Goal: Task Accomplishment & Management: Complete application form

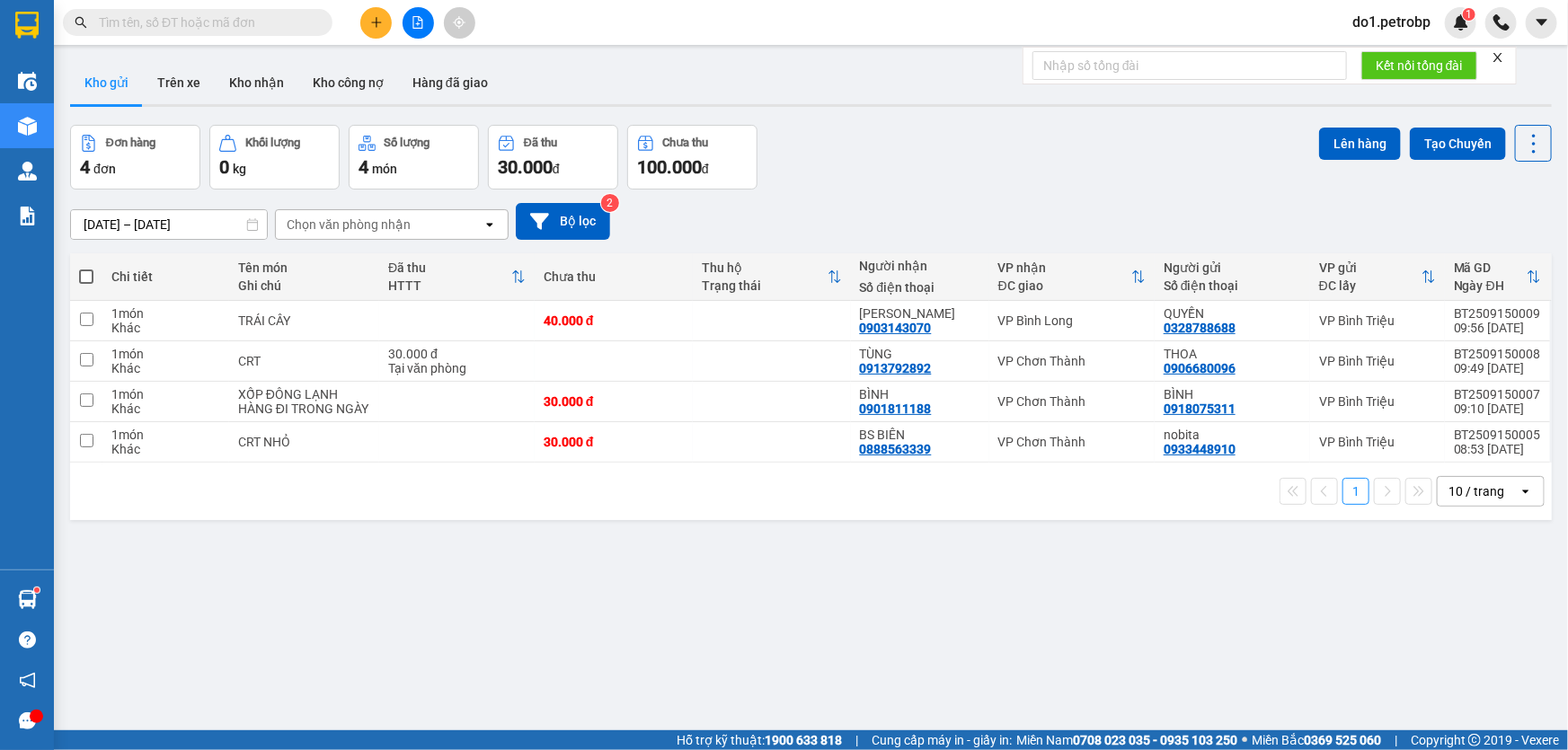
click at [167, 26] on input "text" at bounding box center [204, 22] width 212 height 20
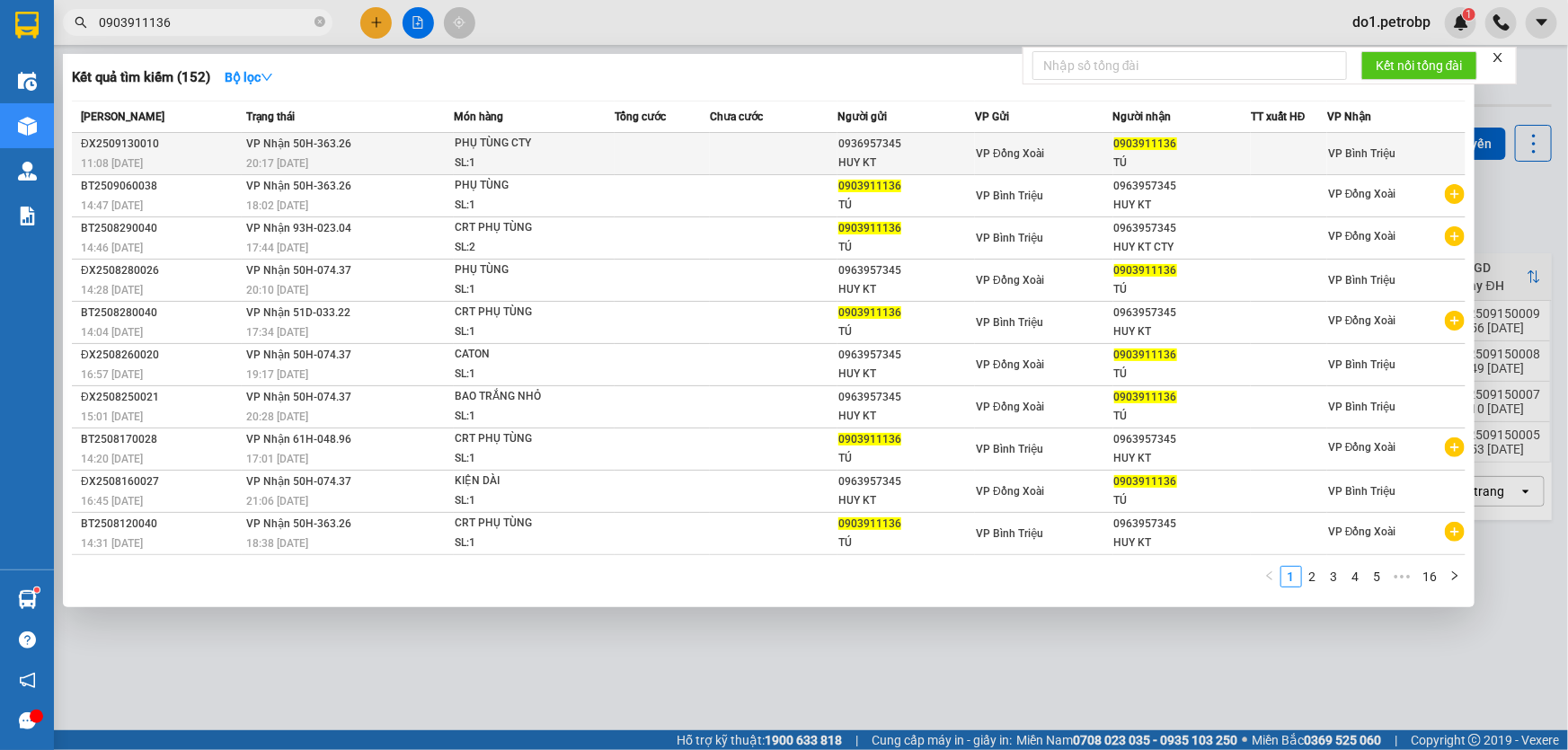
type input "0903911136"
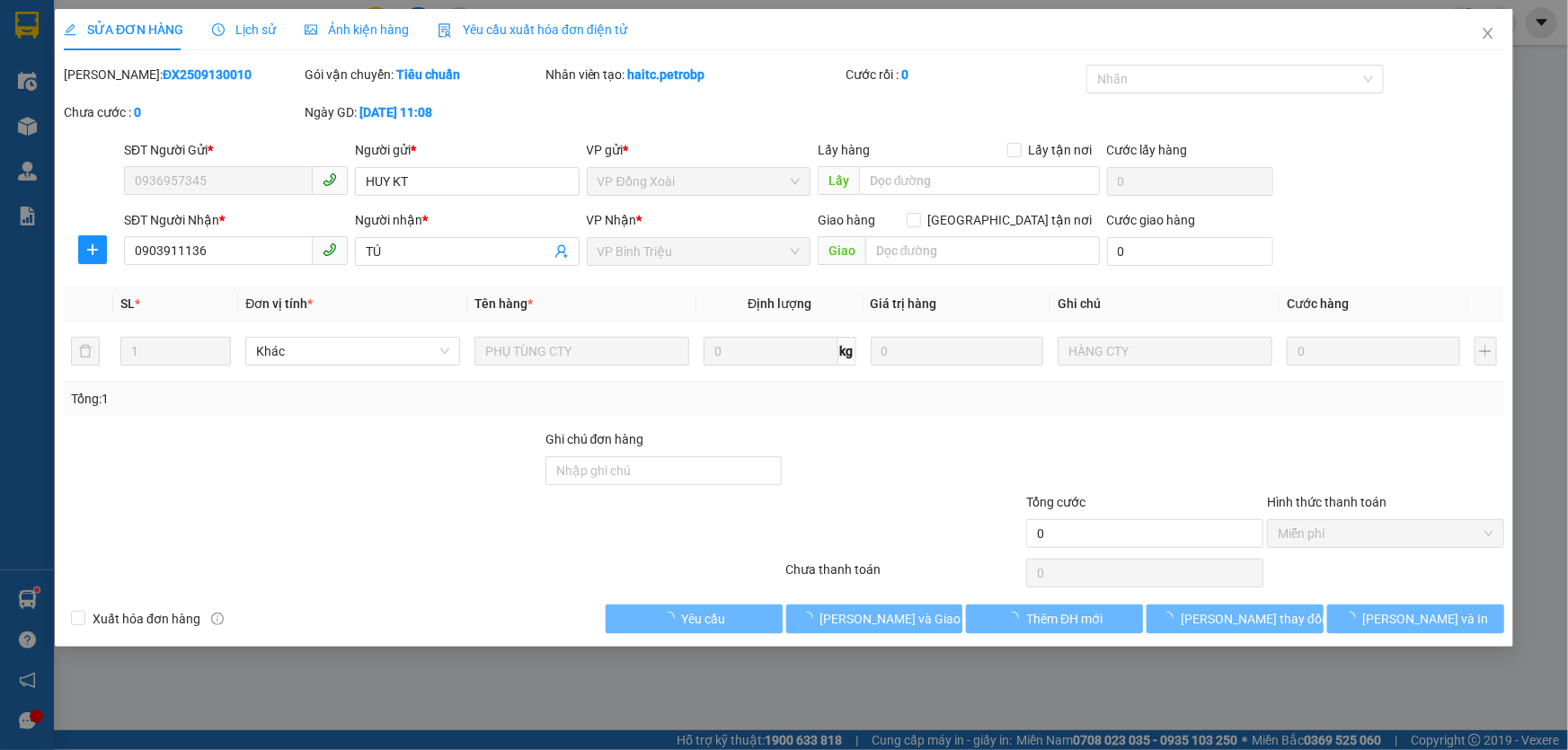
type input "0936957345"
type input "HUY KT"
type input "0903911136"
type input "TÚ"
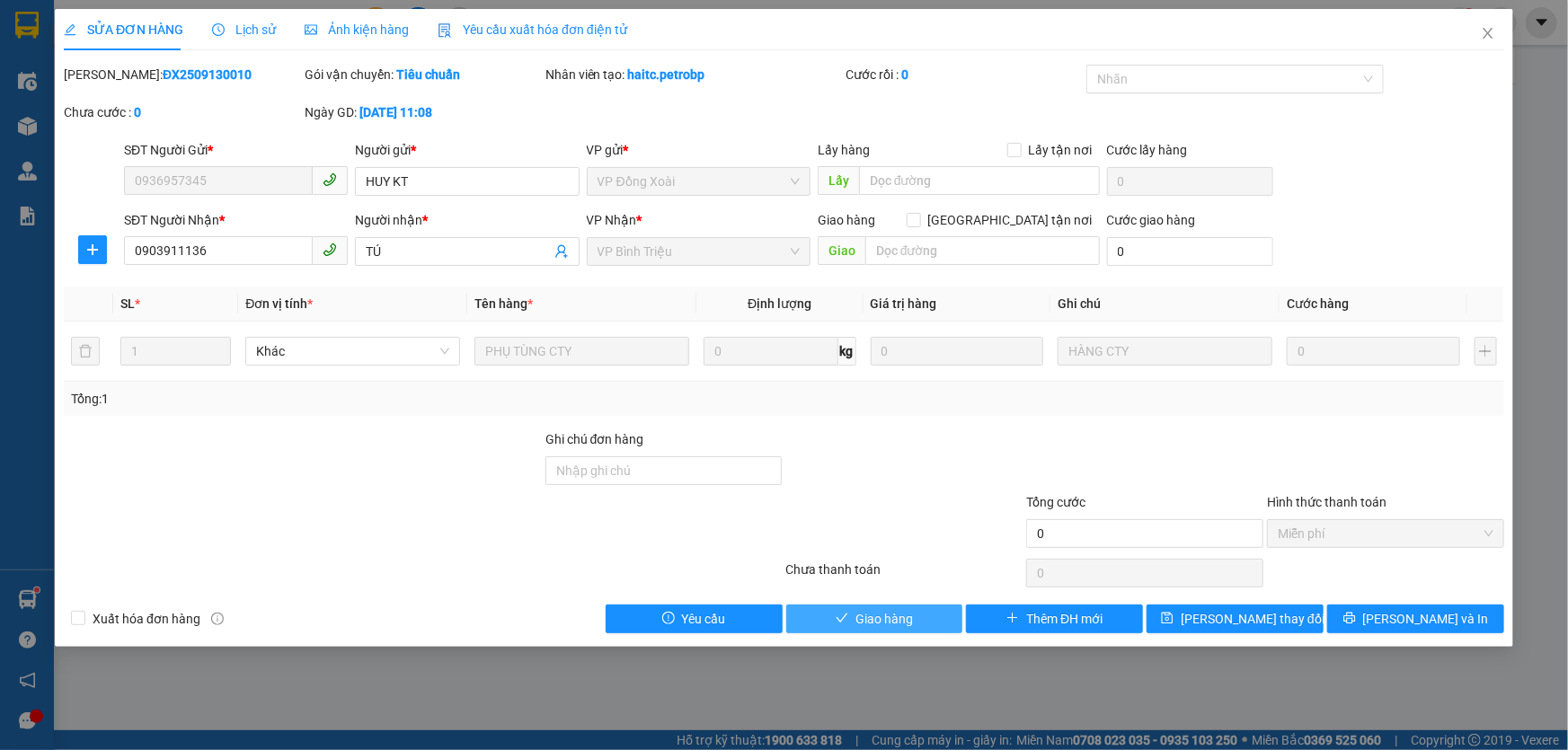
click at [871, 618] on span "Giao hàng" at bounding box center [884, 619] width 57 height 20
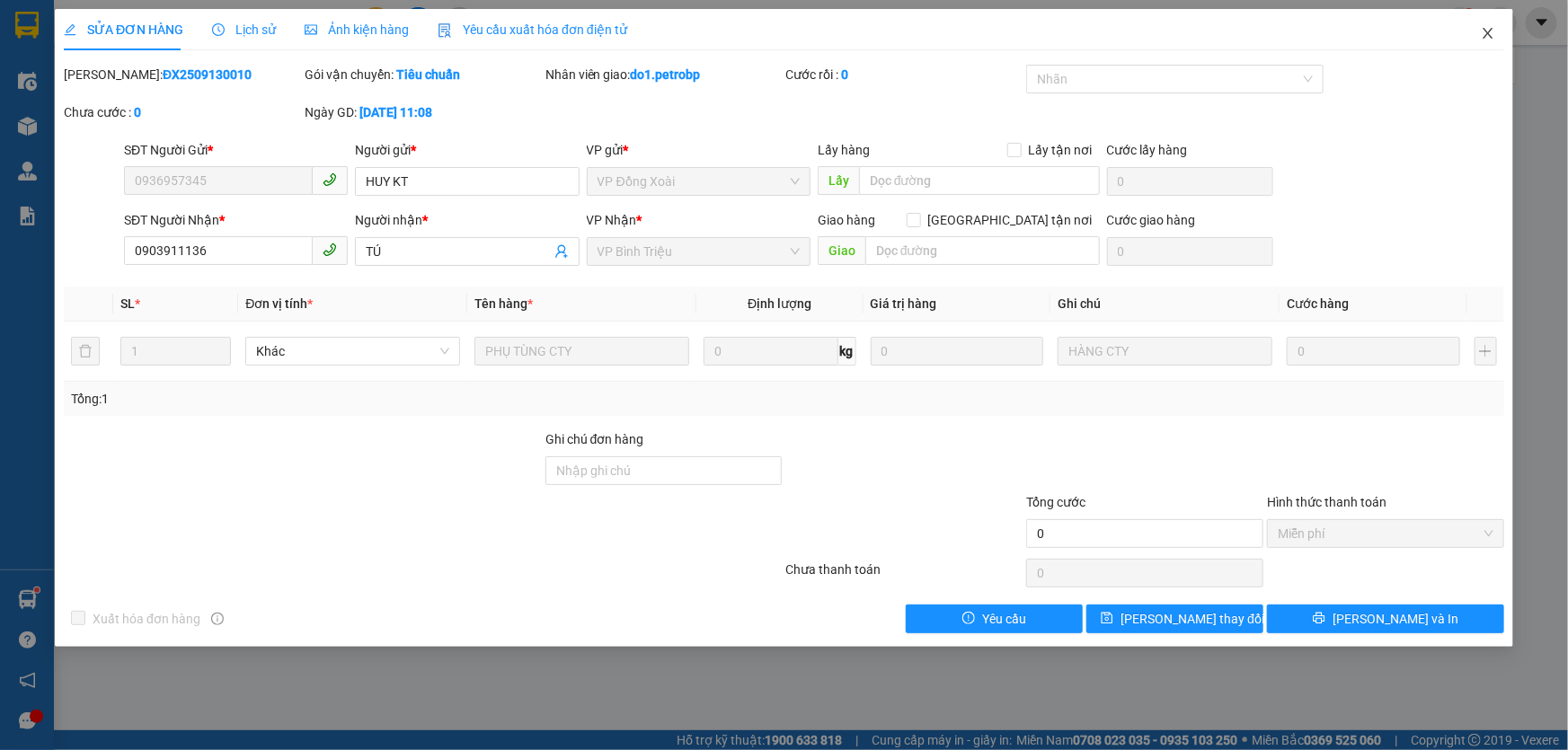
click at [1481, 34] on icon "close" at bounding box center [1487, 32] width 14 height 14
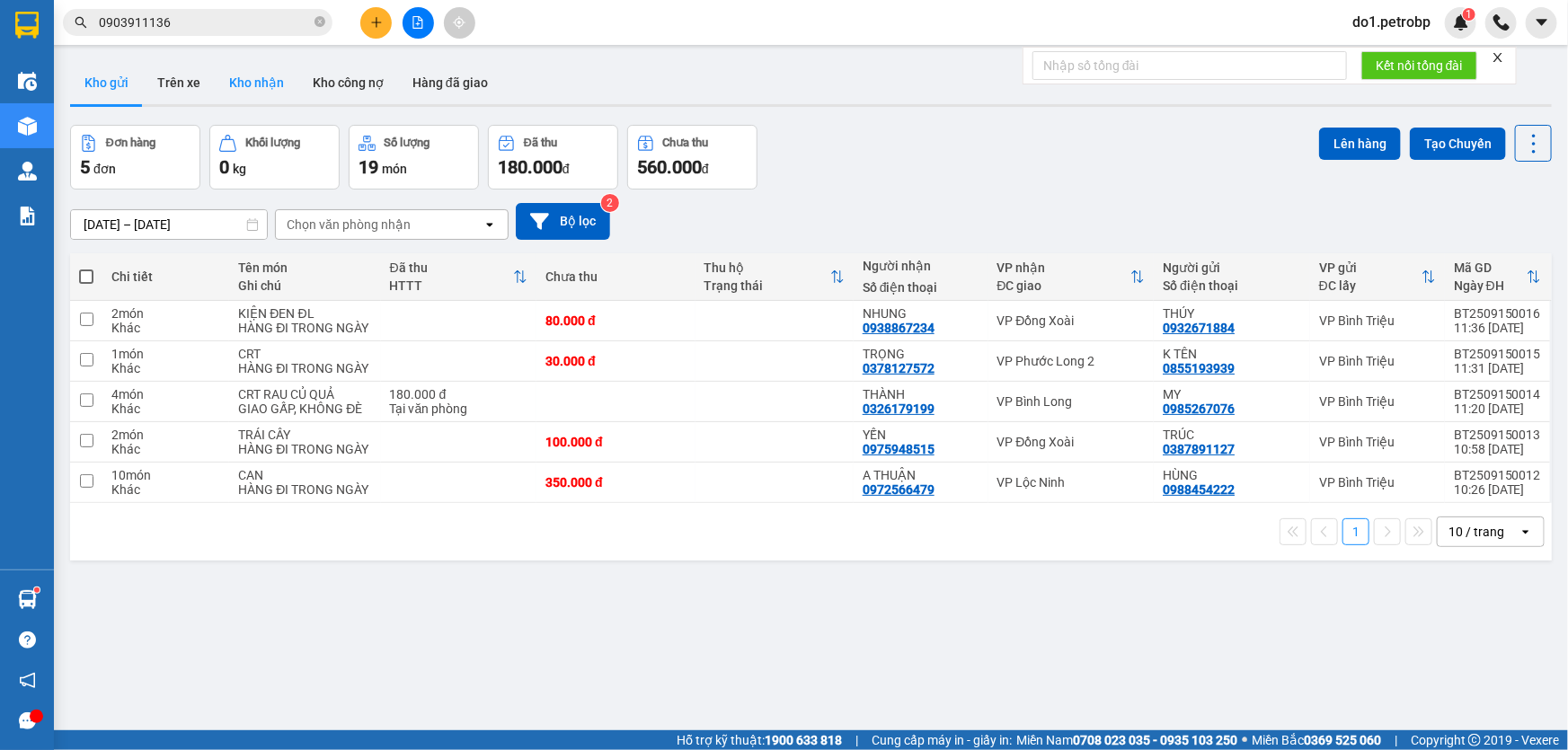
click at [231, 94] on button "Kho nhận" at bounding box center [256, 82] width 83 height 43
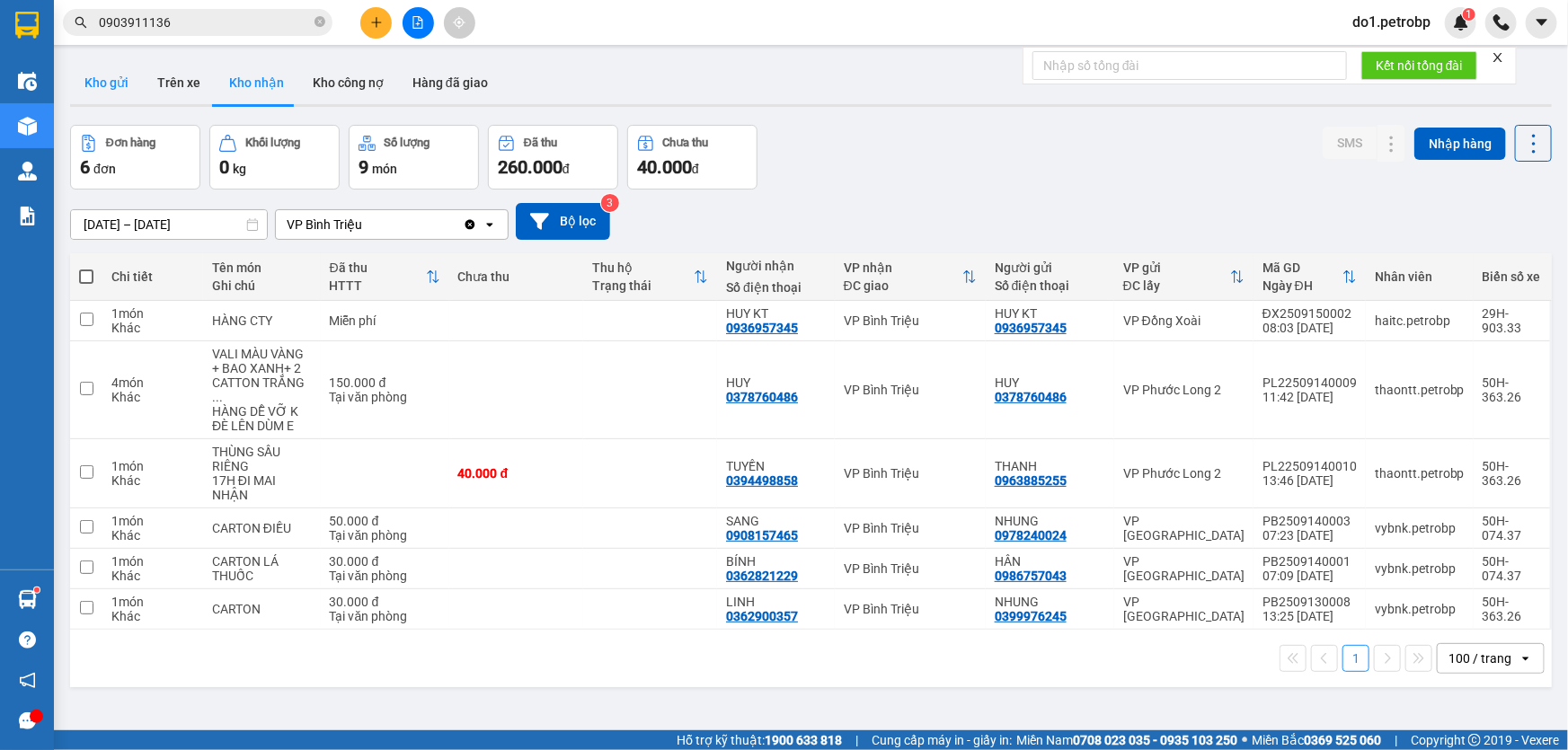
click at [104, 96] on button "Kho gửi" at bounding box center [106, 82] width 73 height 43
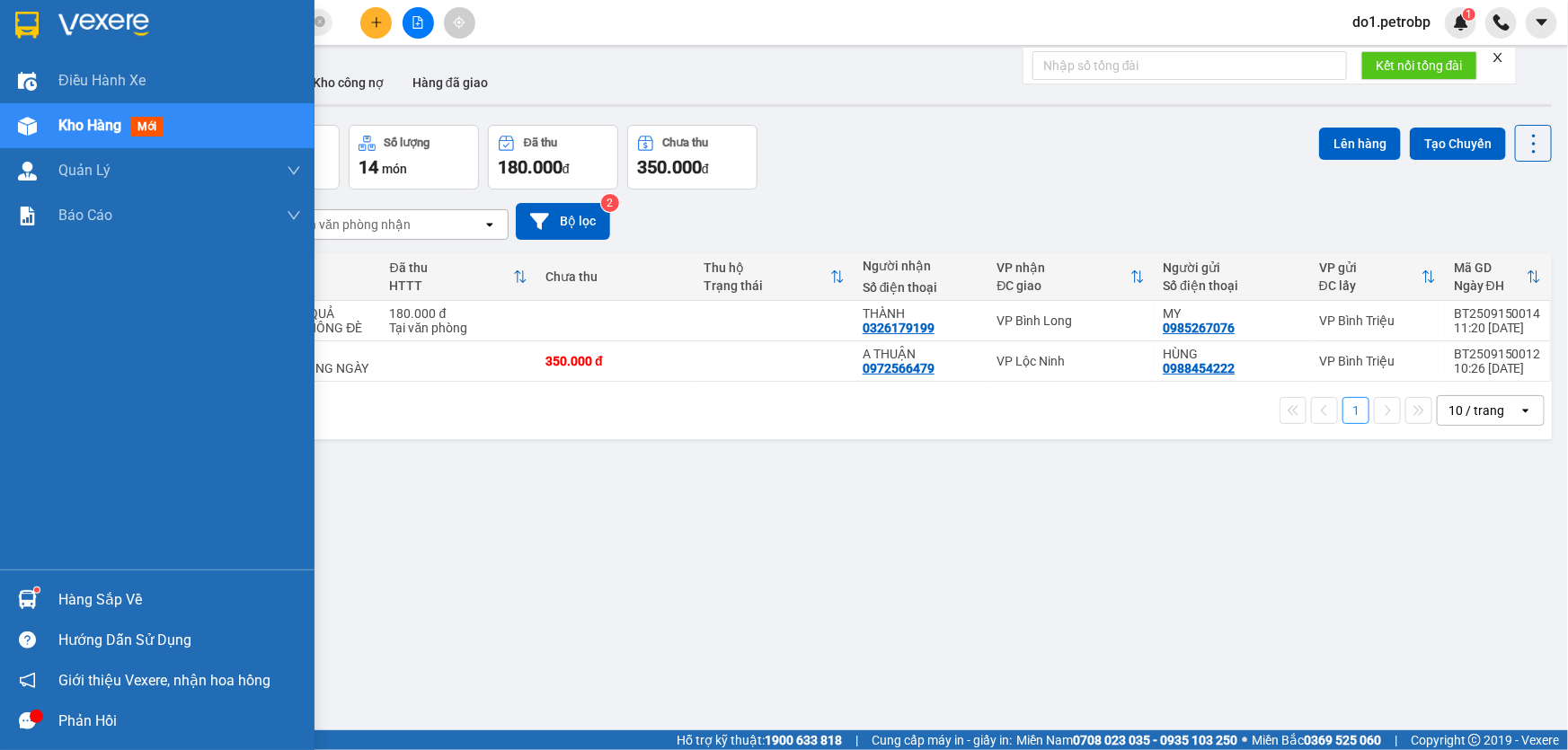
click at [20, 591] on img at bounding box center [28, 600] width 19 height 19
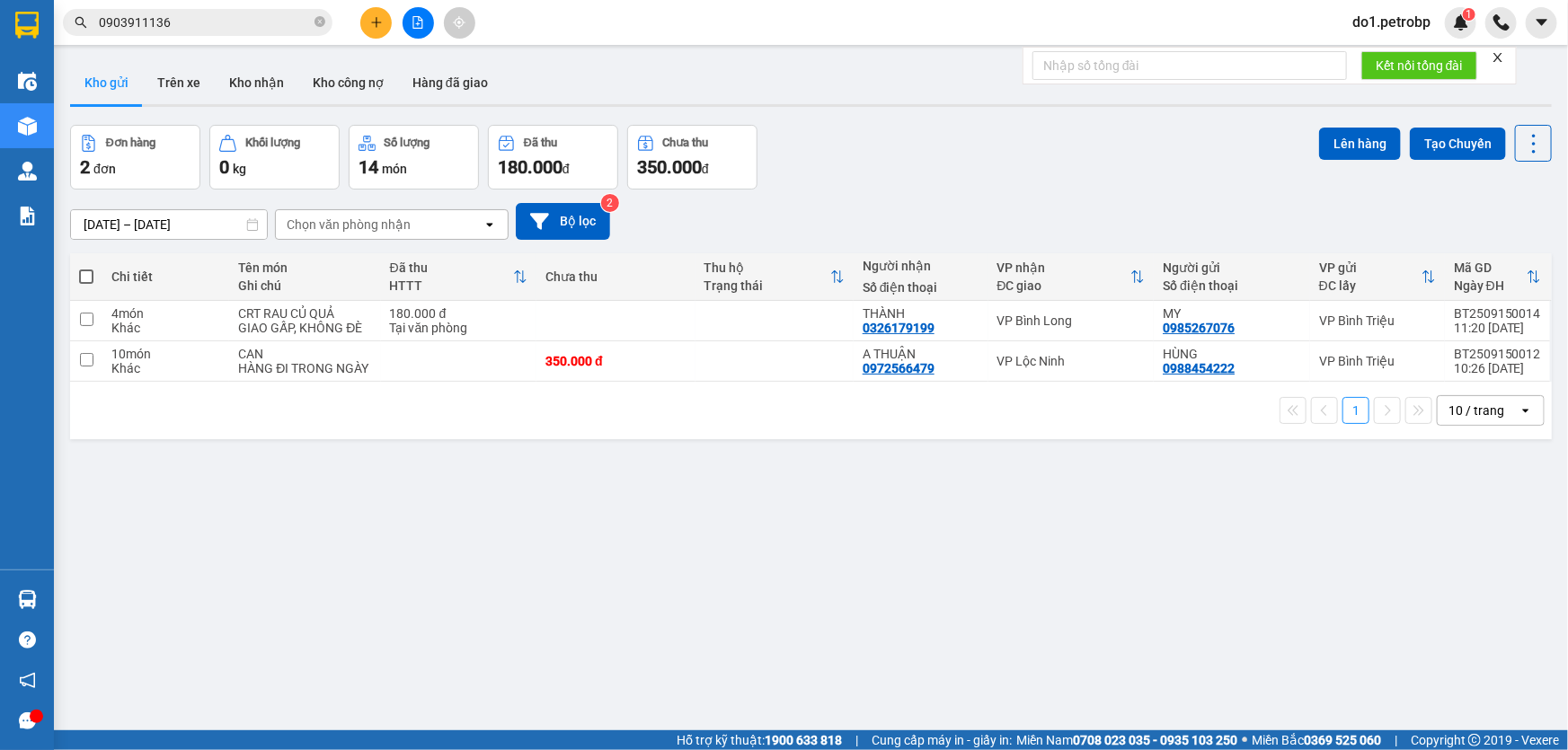
click at [891, 591] on section "Kết quả tìm kiếm ( 152 ) Bộ lọc Mã ĐH Trạng thái Món hàng Tổng cước Chưa cước N…" at bounding box center [784, 375] width 1568 height 750
click at [1526, 143] on icon at bounding box center [1534, 143] width 25 height 25
click at [1490, 266] on li "Làm mới" at bounding box center [1488, 256] width 135 height 32
click at [745, 315] on td at bounding box center [774, 321] width 159 height 40
checkbox input "true"
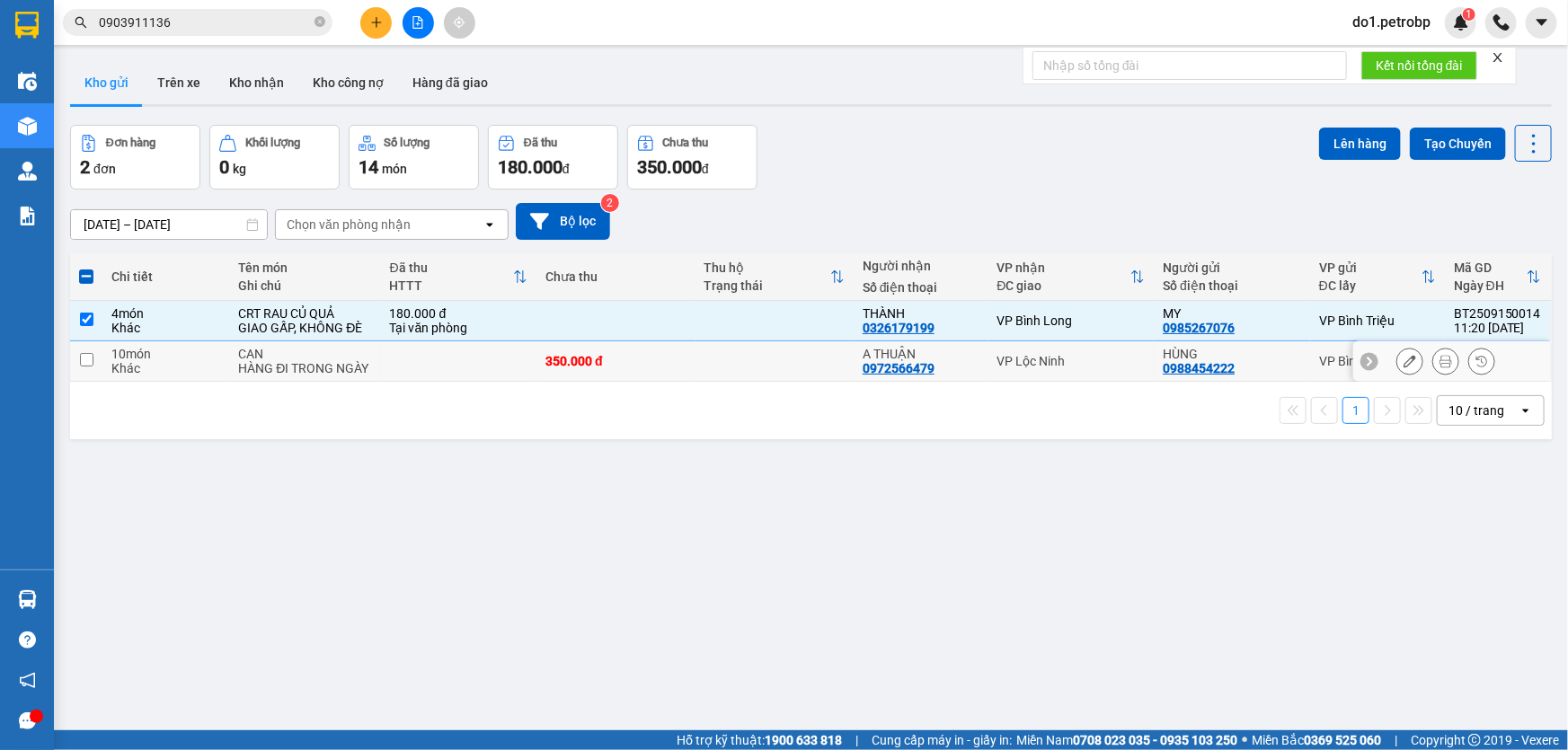
click at [746, 354] on td at bounding box center [774, 361] width 159 height 40
checkbox input "true"
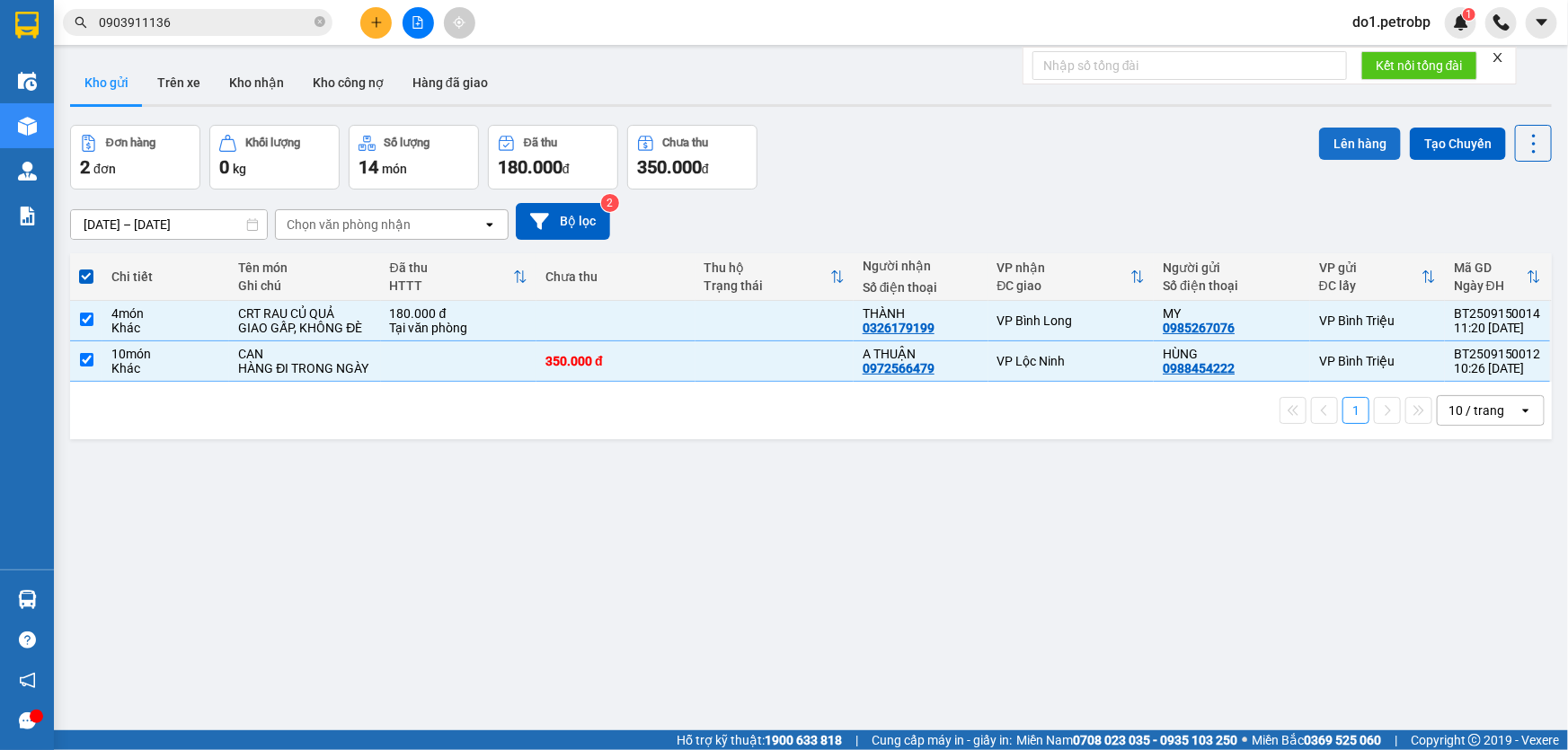
click at [1336, 143] on button "Lên hàng" at bounding box center [1360, 144] width 82 height 32
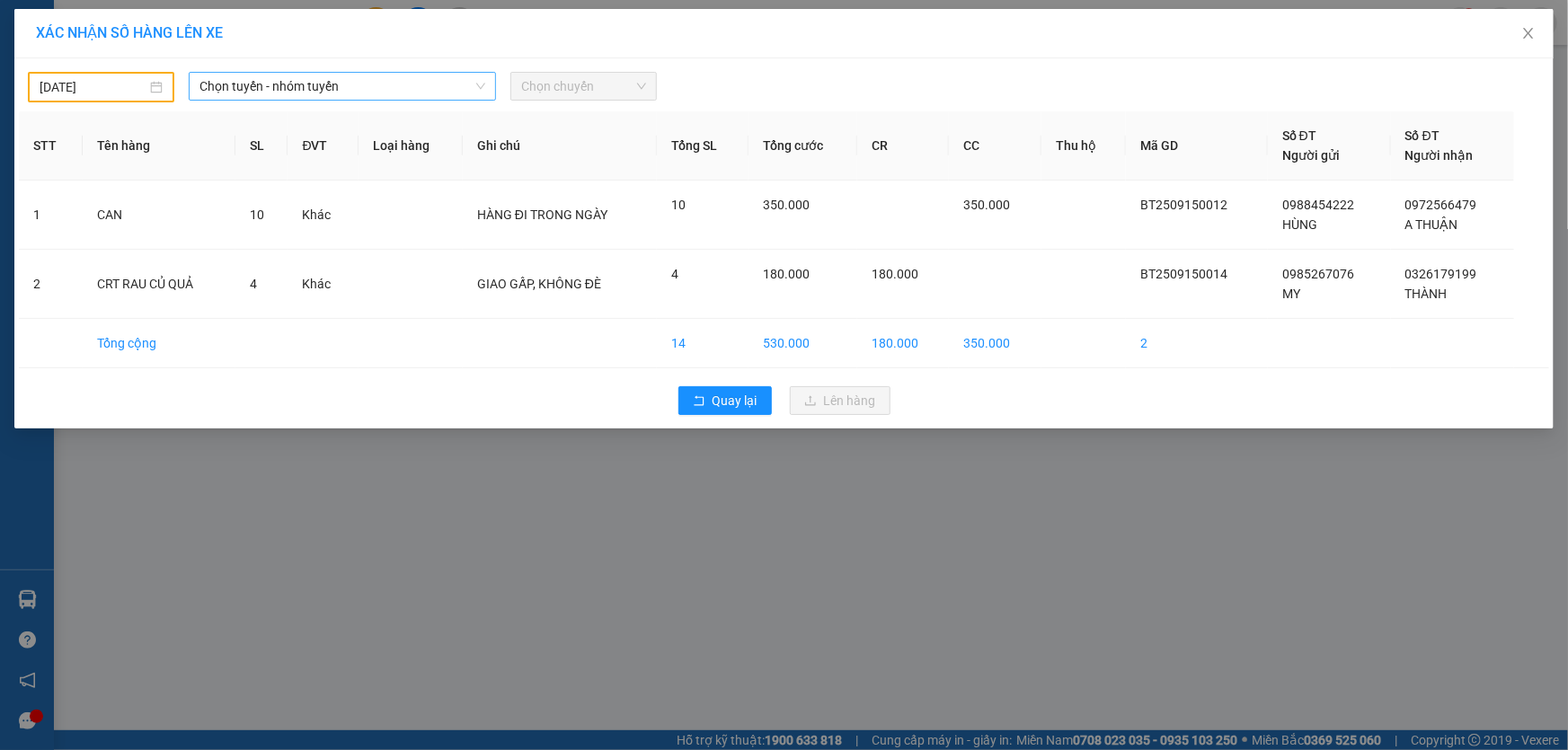
click at [477, 85] on icon "down" at bounding box center [480, 86] width 11 height 11
click at [130, 84] on input "[DATE]" at bounding box center [93, 87] width 107 height 20
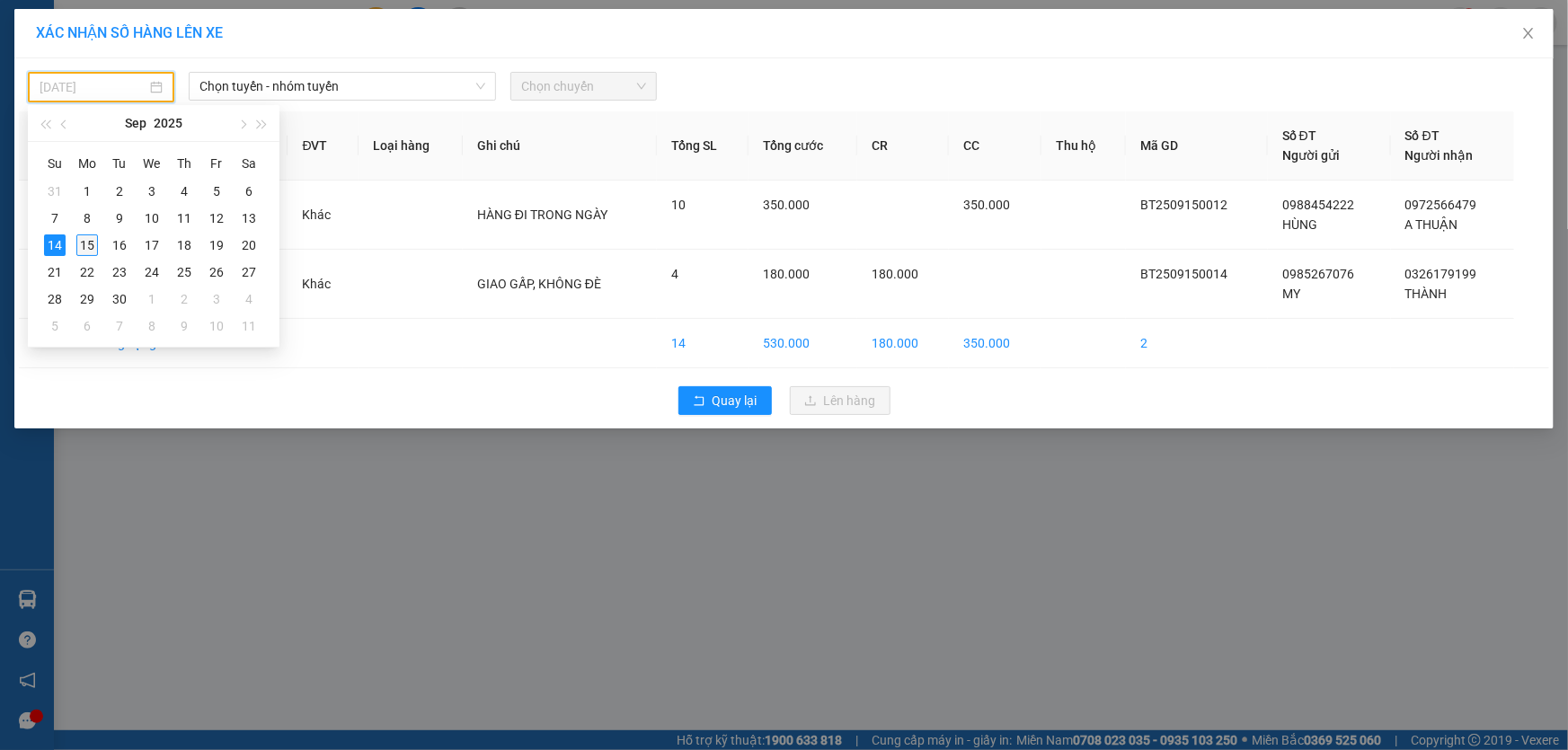
click at [84, 241] on div "15" at bounding box center [87, 246] width 22 height 22
type input "[DATE]"
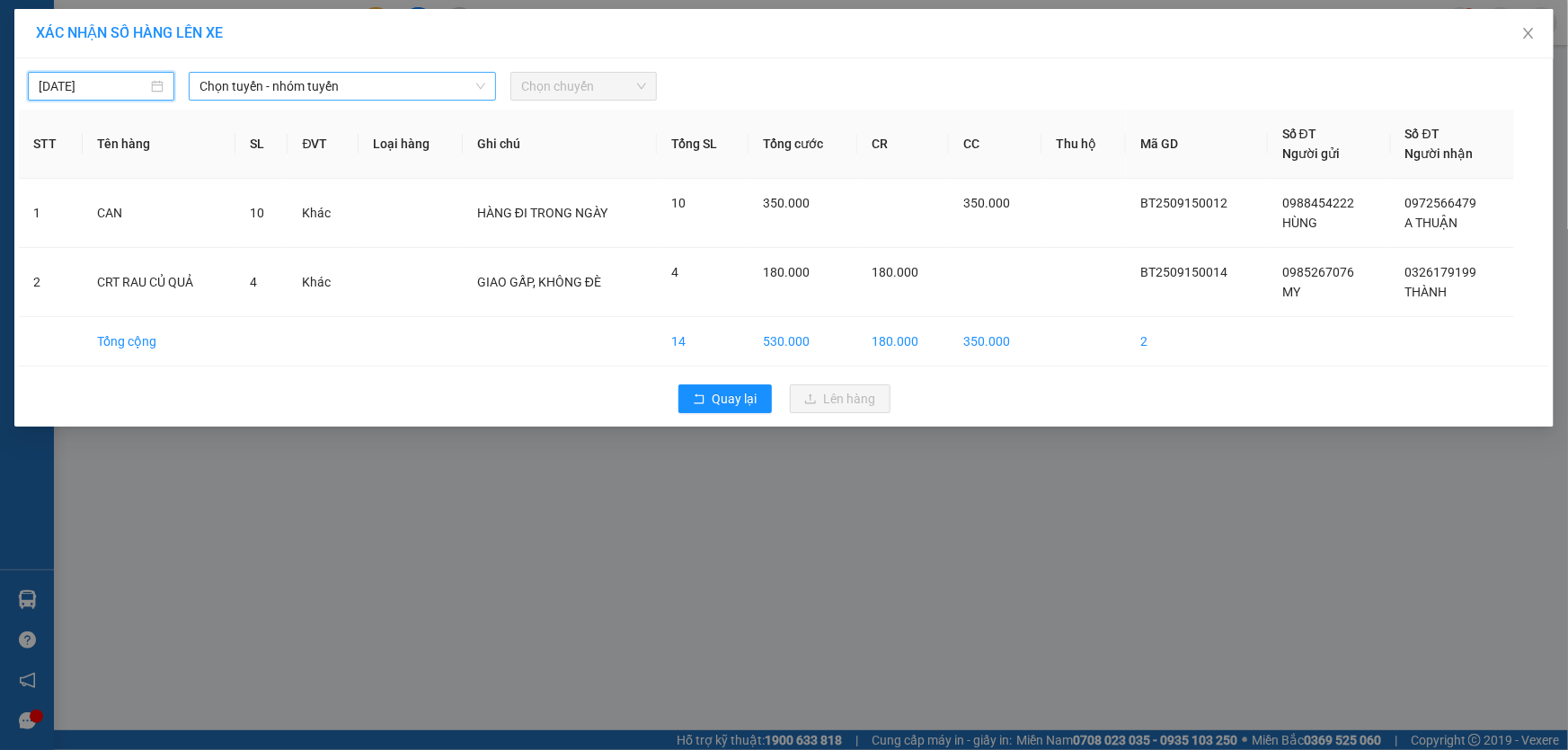
click at [350, 87] on span "Chọn tuyến - nhóm tuyến" at bounding box center [342, 86] width 286 height 27
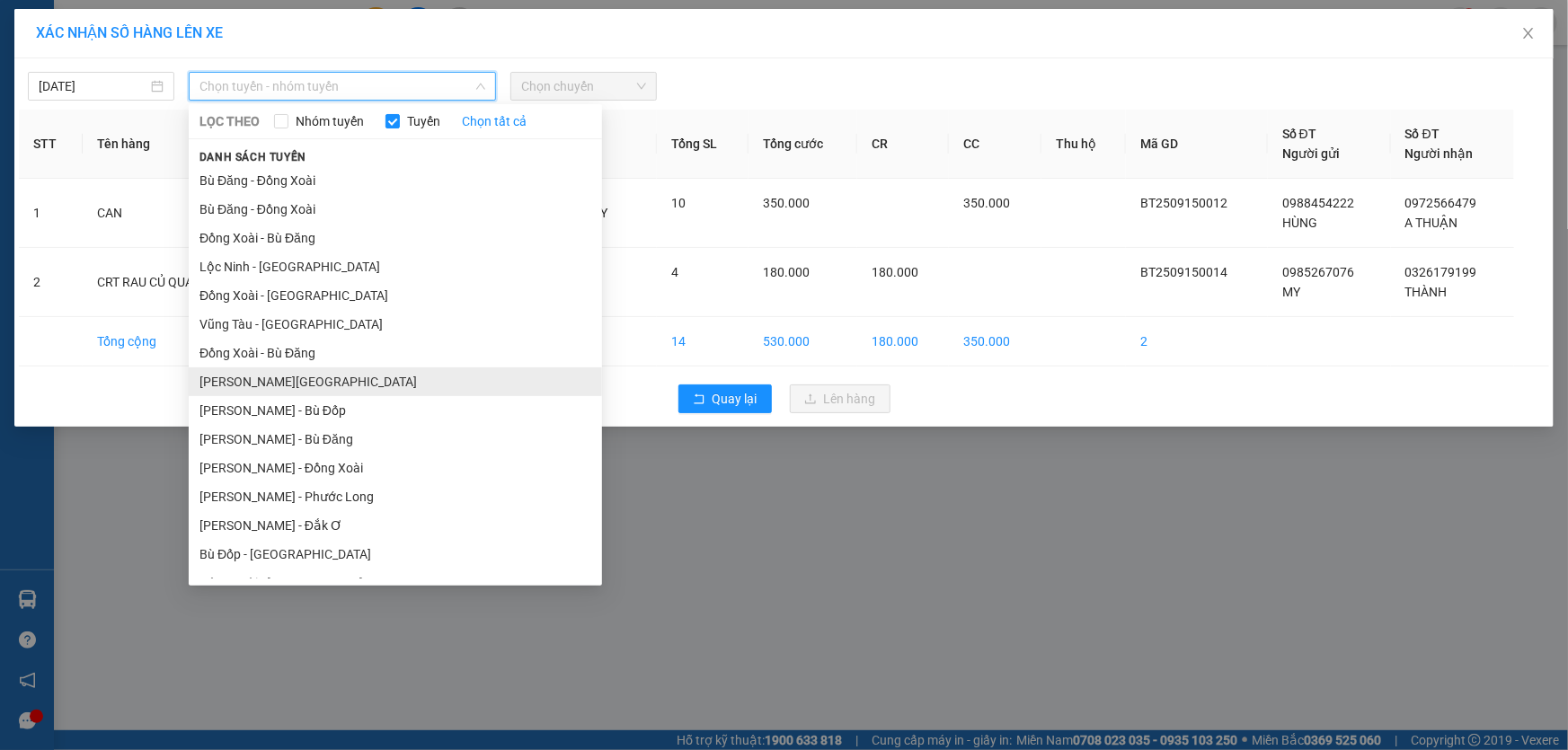
click at [402, 381] on li "[PERSON_NAME][GEOGRAPHIC_DATA]" at bounding box center [395, 382] width 413 height 29
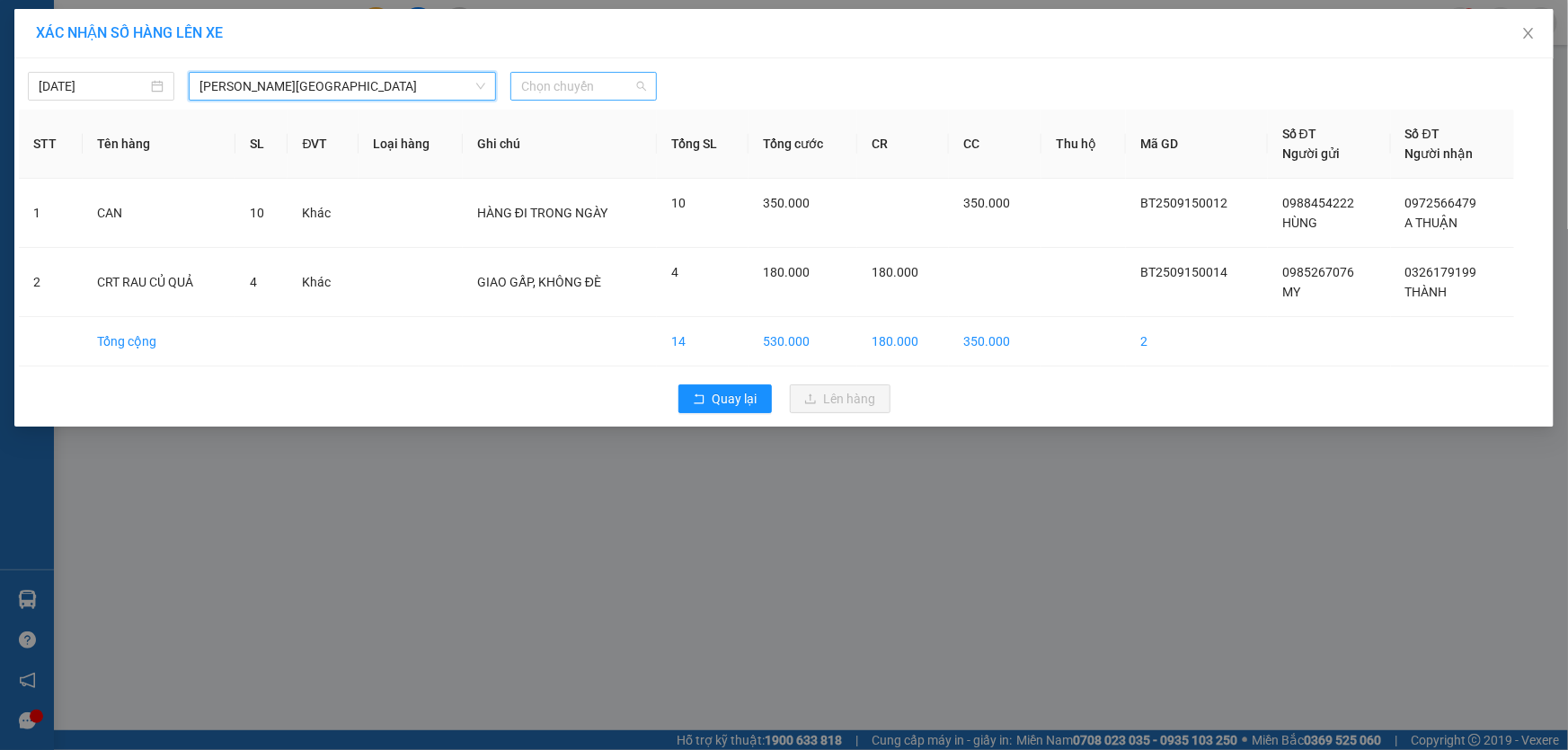
click at [557, 87] on span "Chọn chuyến" at bounding box center [583, 86] width 125 height 27
type input "424"
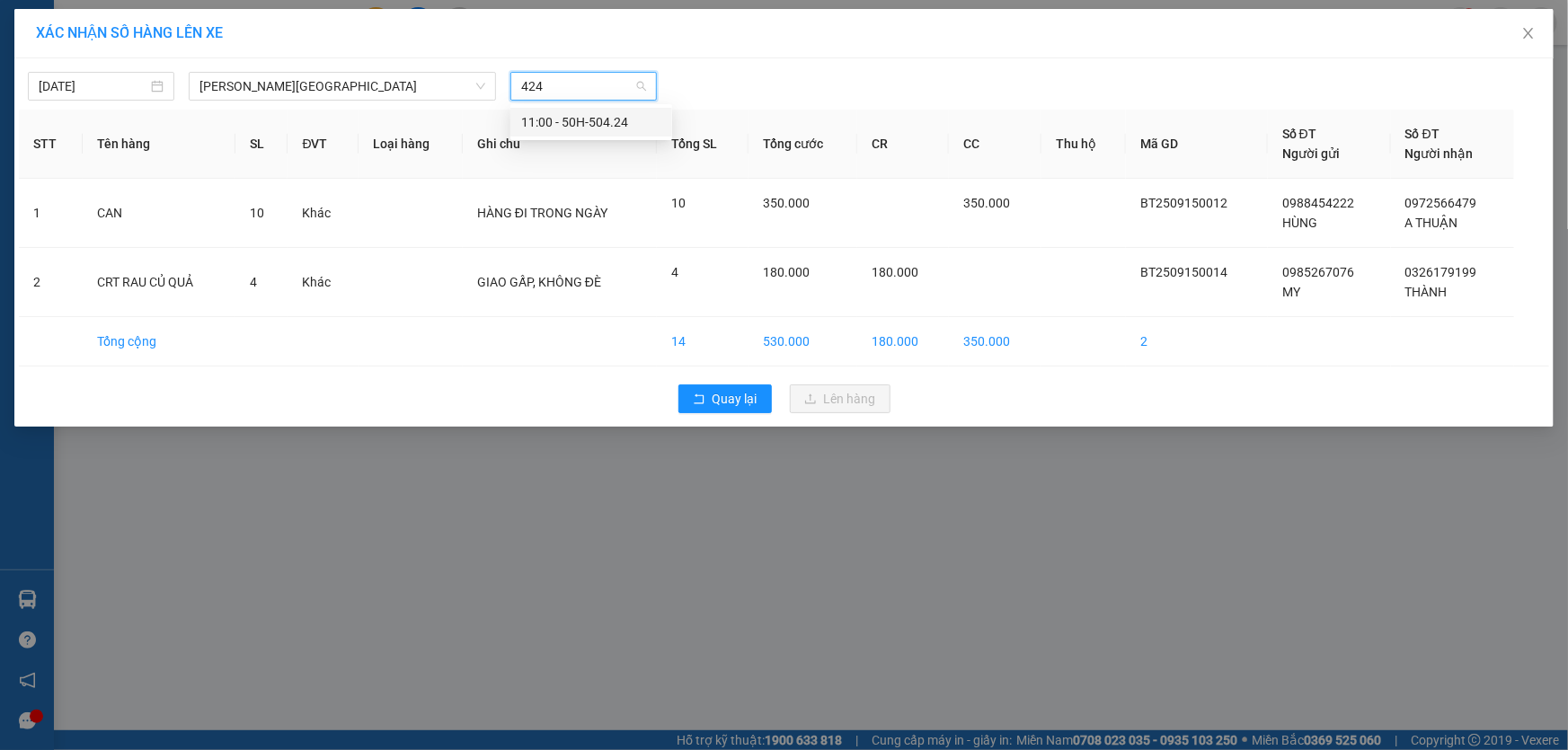
click at [583, 113] on div "11:00 - 50H-504.24" at bounding box center [591, 122] width 140 height 20
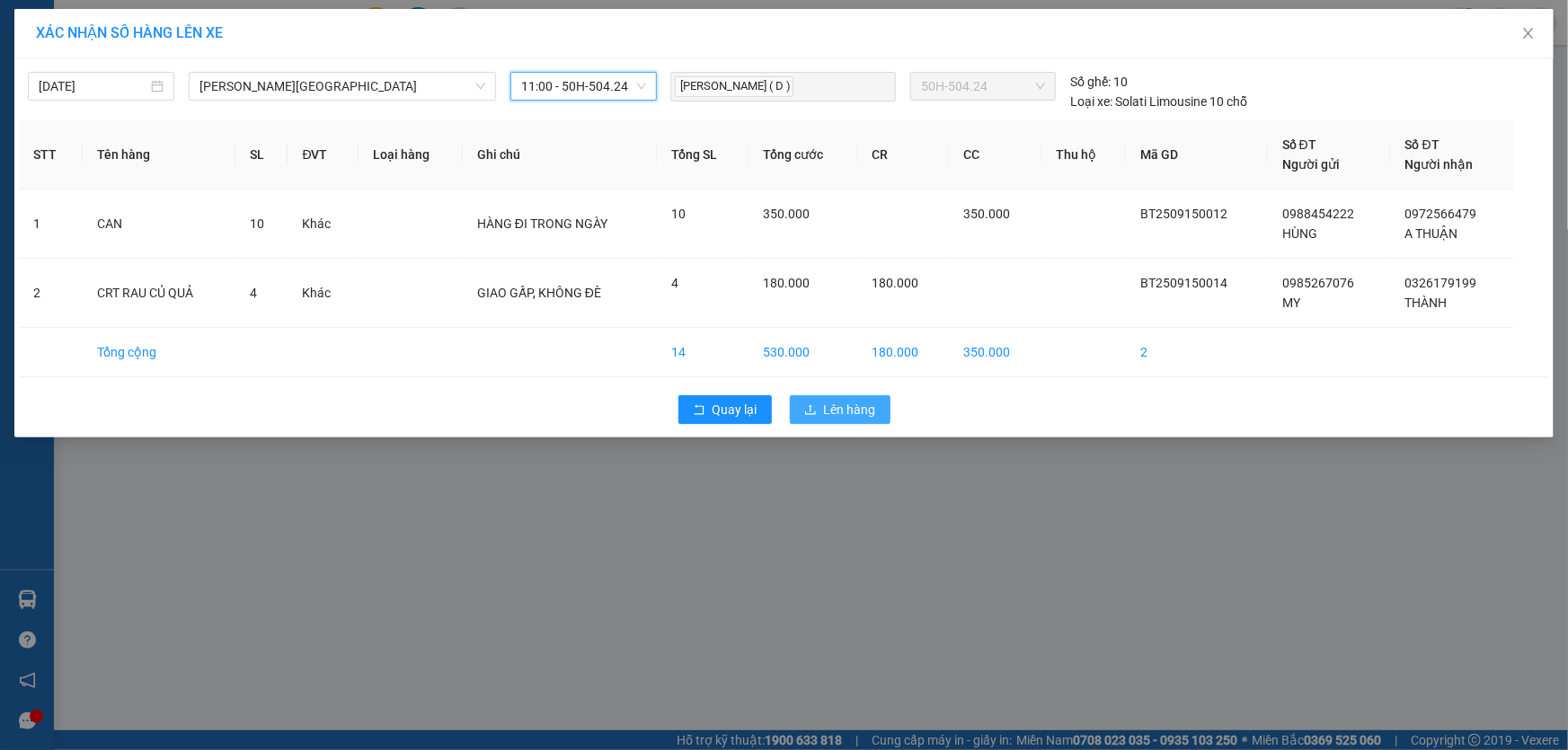
click at [851, 406] on span "Lên hàng" at bounding box center [850, 410] width 53 height 20
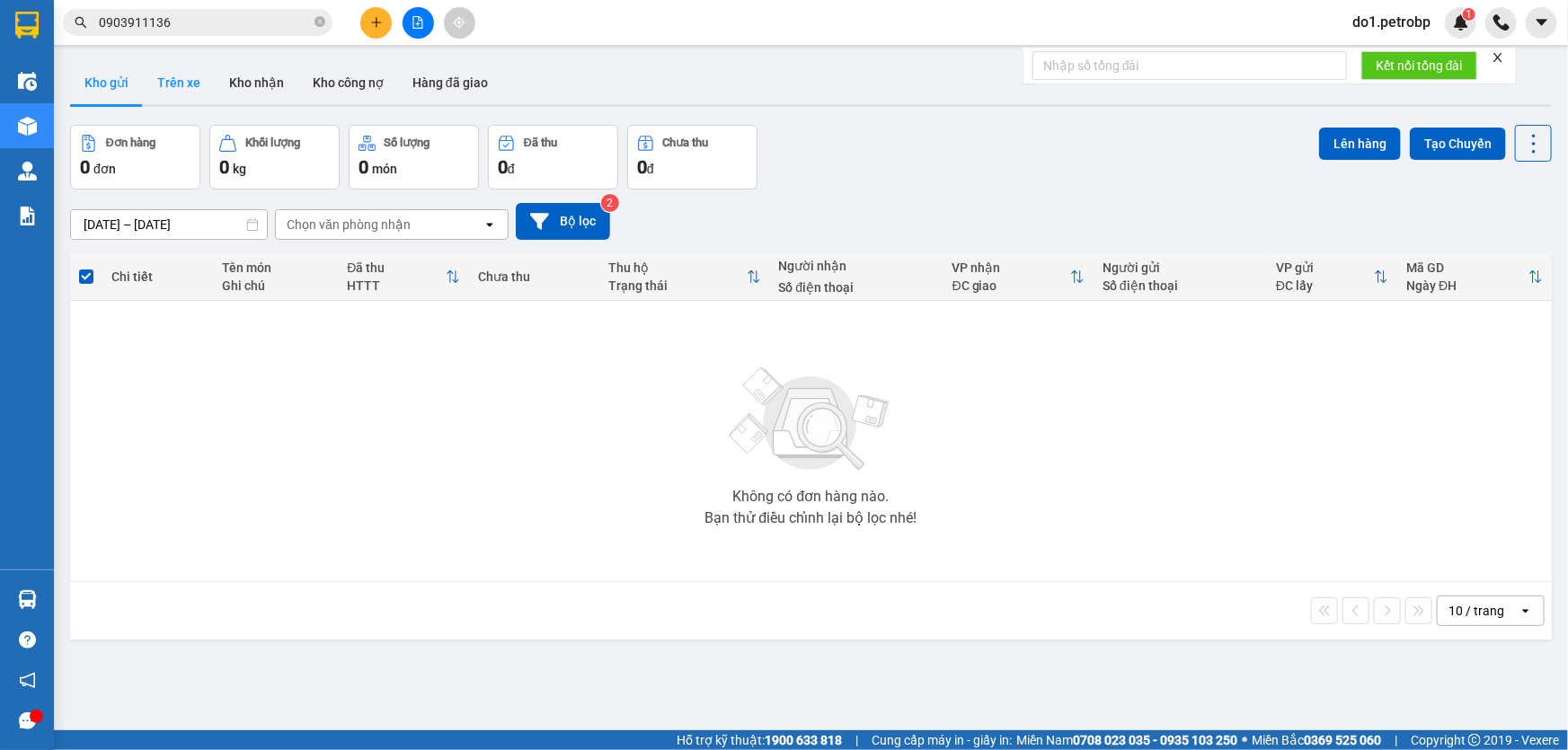
click at [180, 75] on button "Trên xe" at bounding box center [179, 82] width 72 height 43
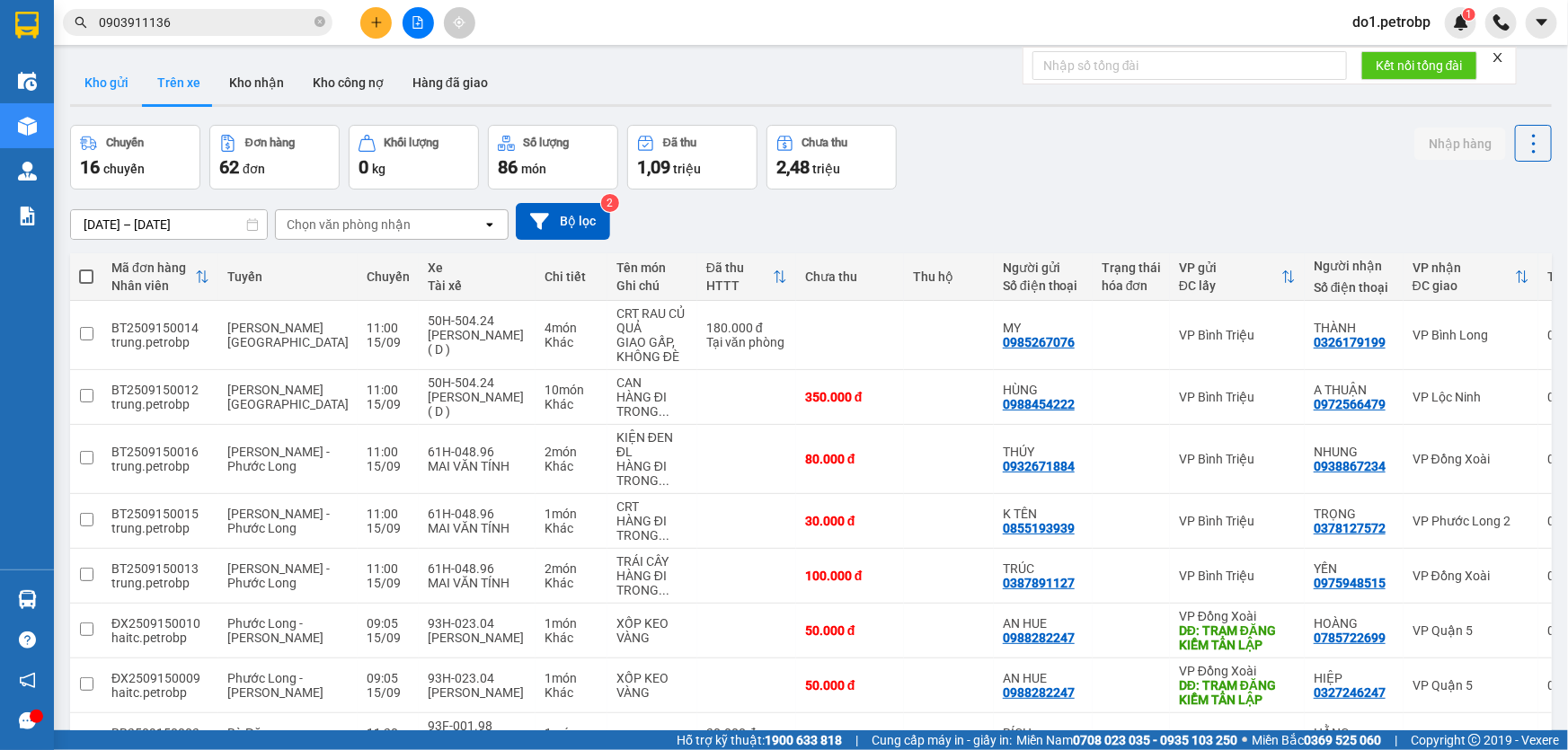
click at [110, 86] on button "Kho gửi" at bounding box center [106, 82] width 73 height 43
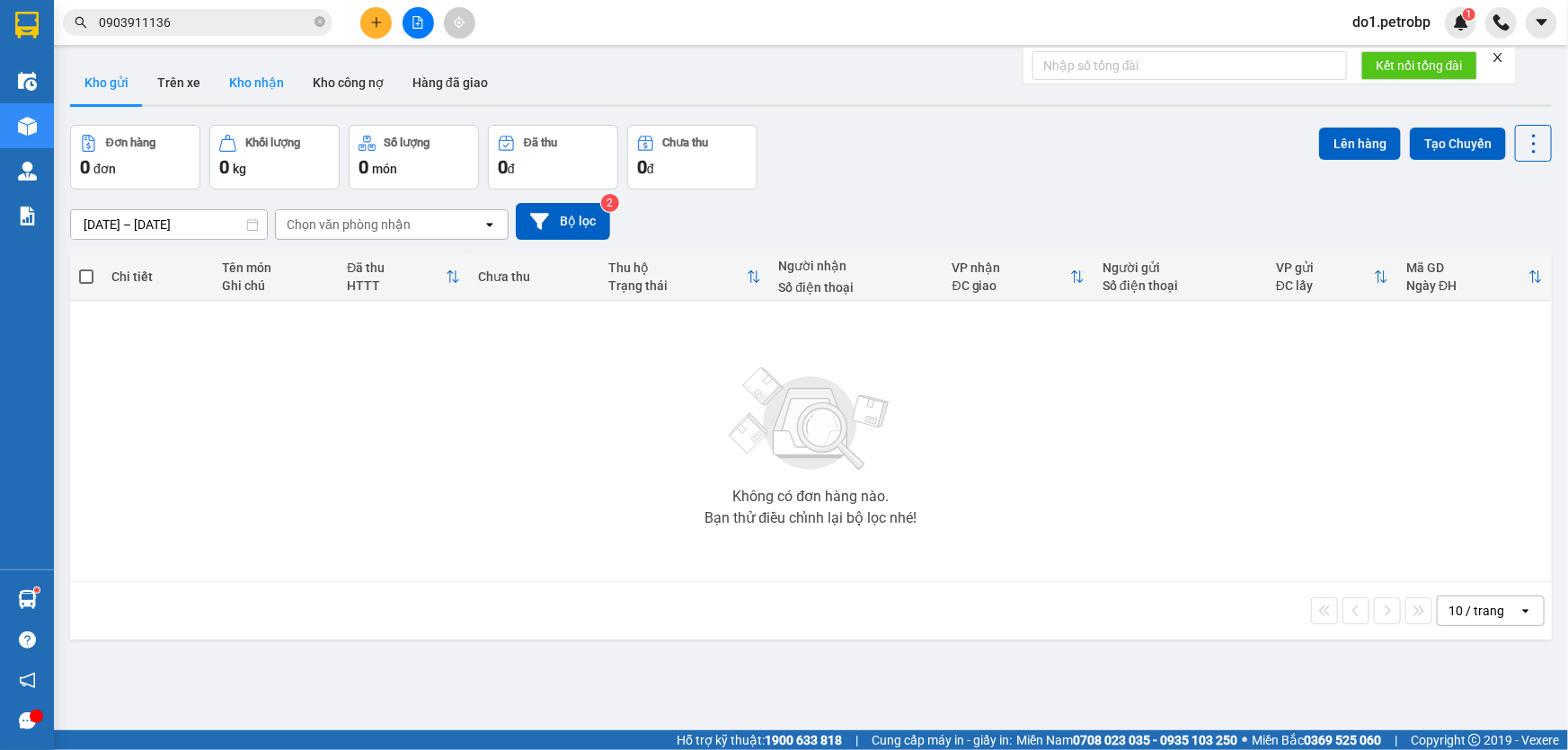
click at [234, 90] on button "Kho nhận" at bounding box center [256, 82] width 83 height 43
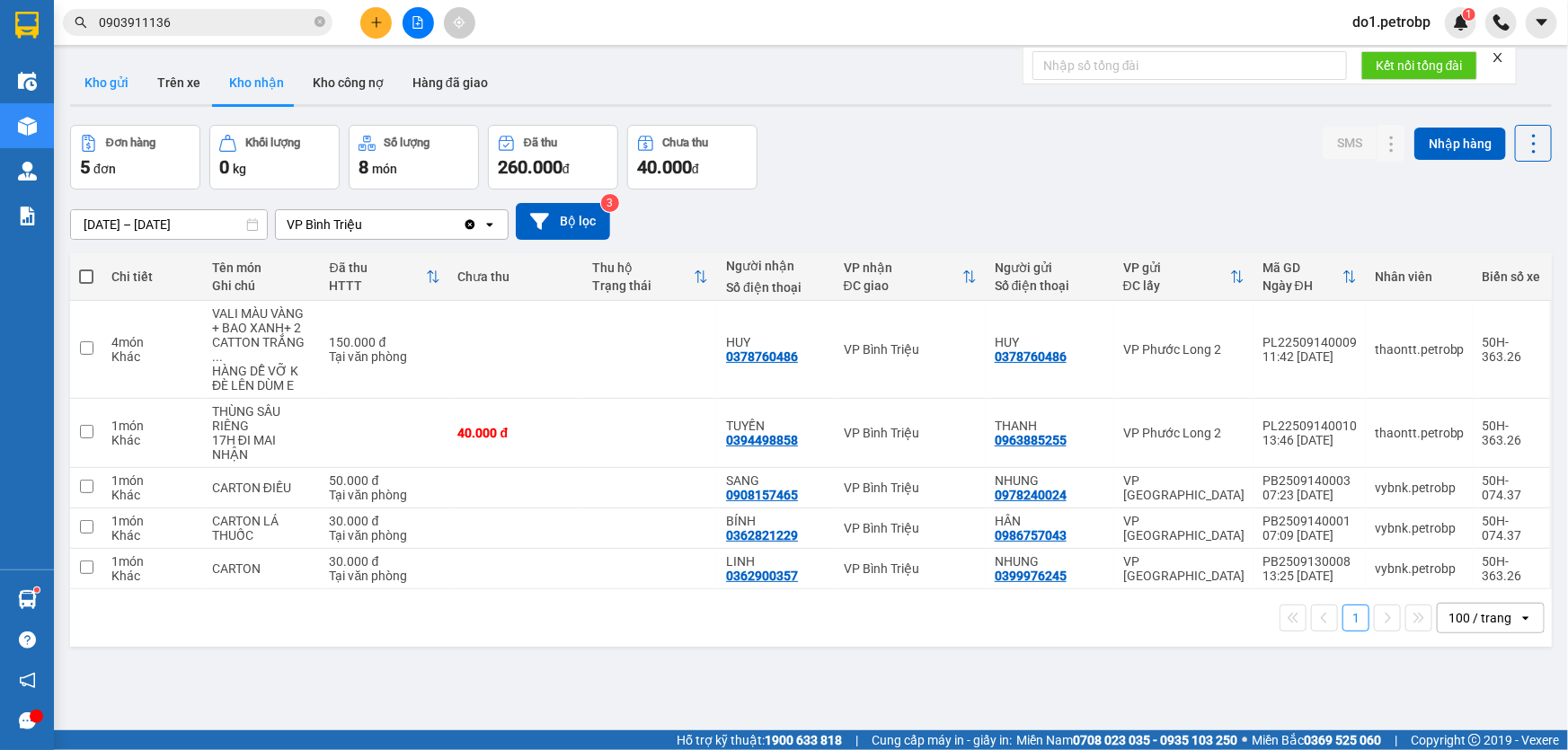
click at [106, 94] on button "Kho gửi" at bounding box center [106, 82] width 73 height 43
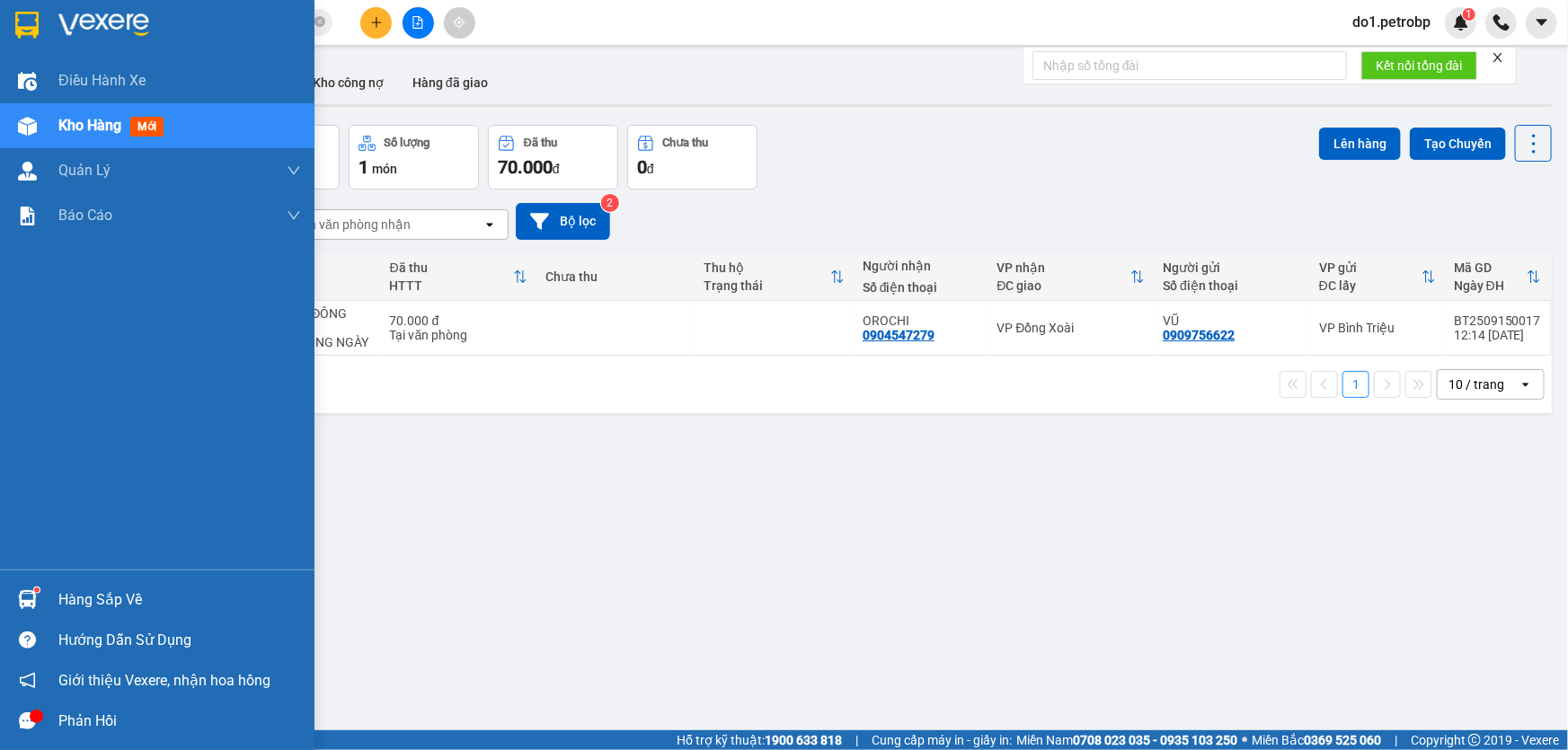
click at [33, 606] on img at bounding box center [28, 600] width 19 height 19
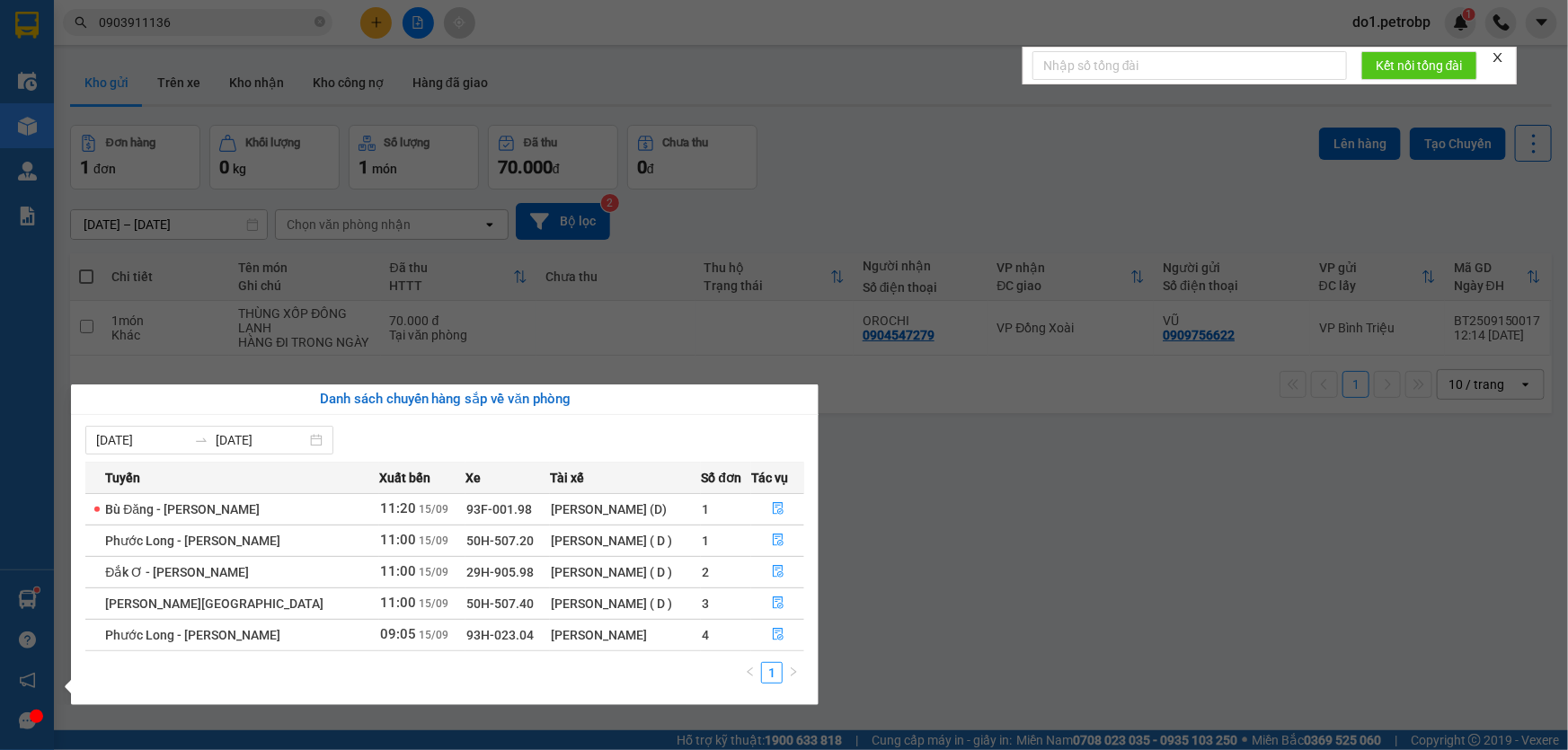
click at [1030, 566] on section "Kết quả tìm kiếm ( 152 ) Bộ lọc Mã ĐH Trạng thái Món hàng Tổng cước Chưa cước N…" at bounding box center [784, 375] width 1568 height 750
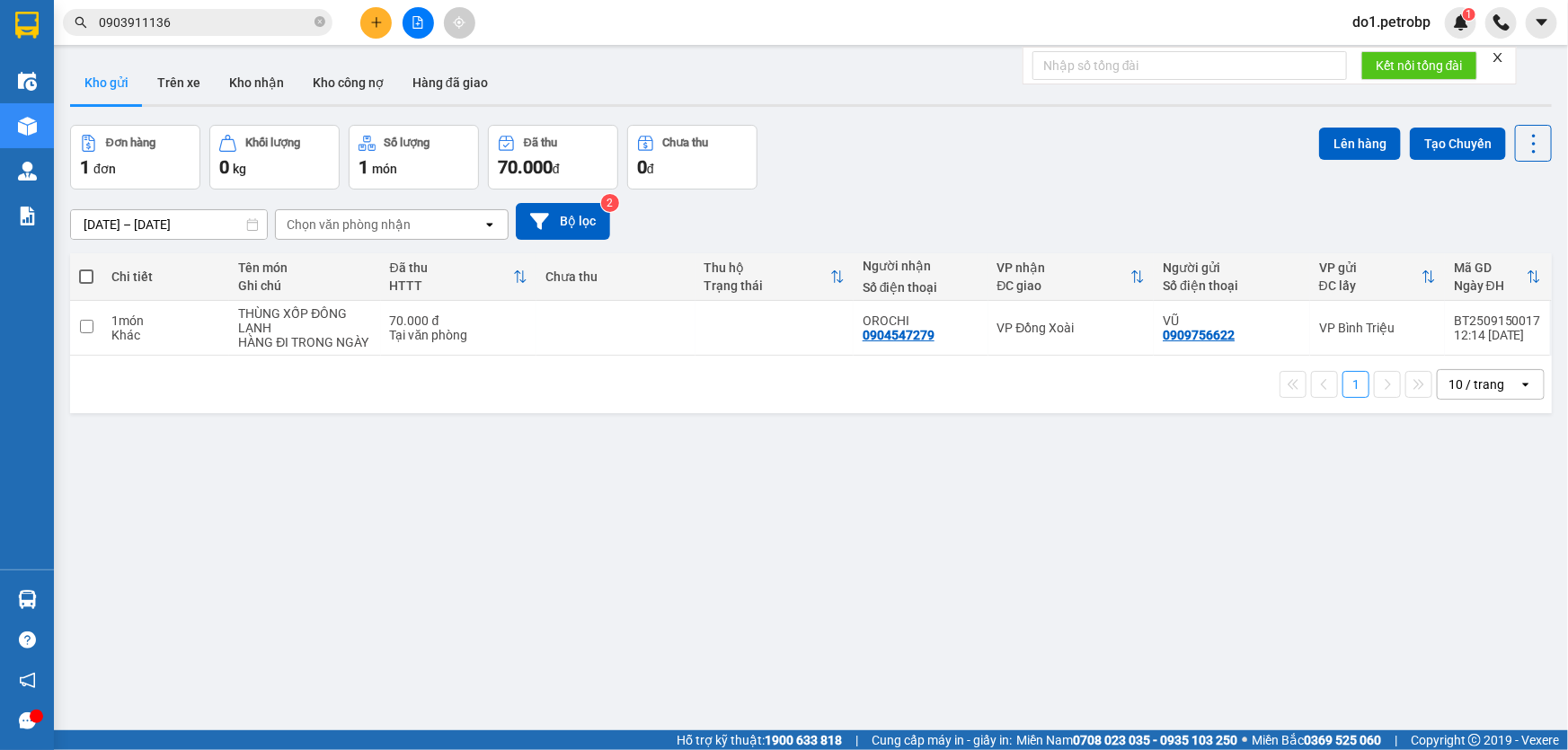
click at [175, 23] on input "0903911136" at bounding box center [204, 22] width 212 height 20
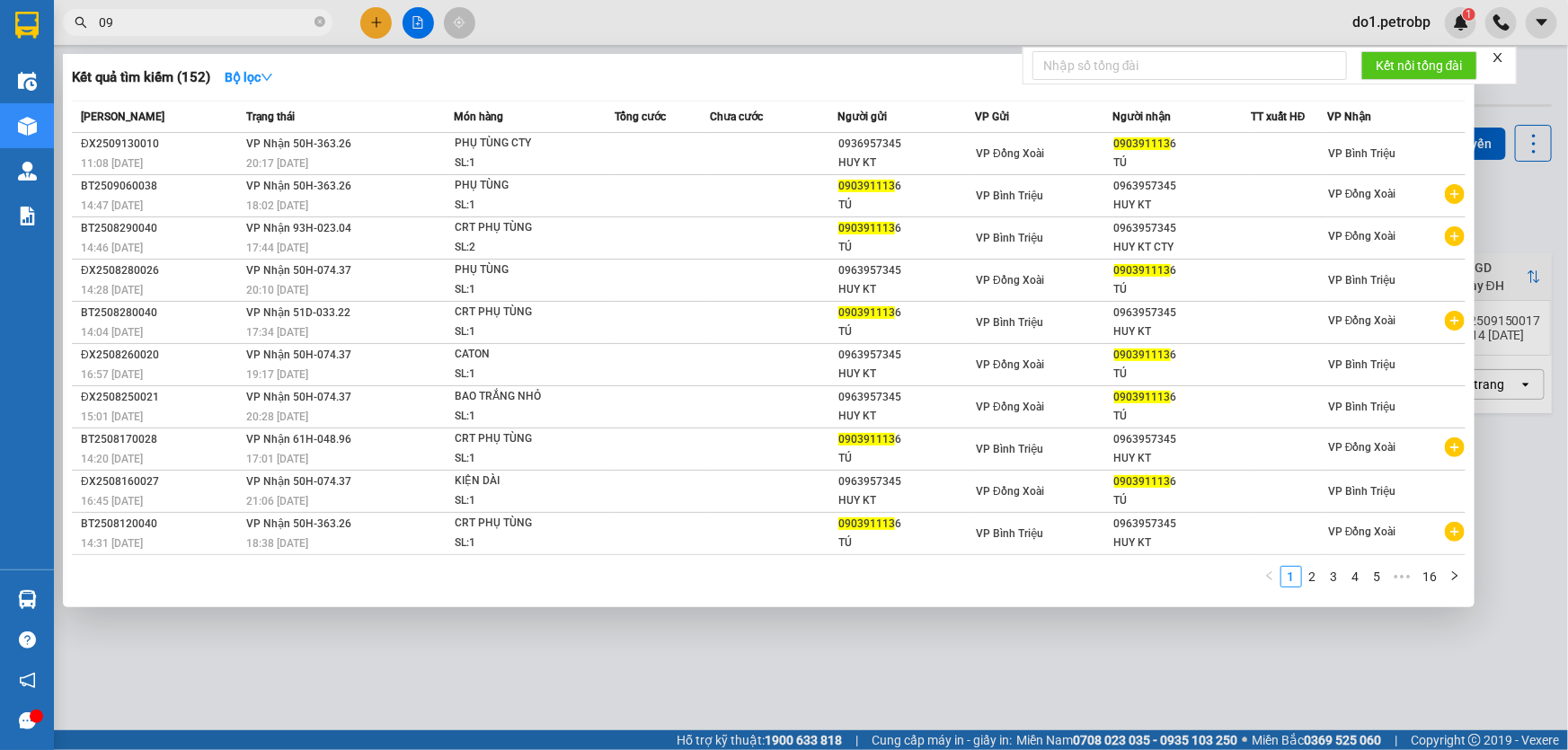
type input "0"
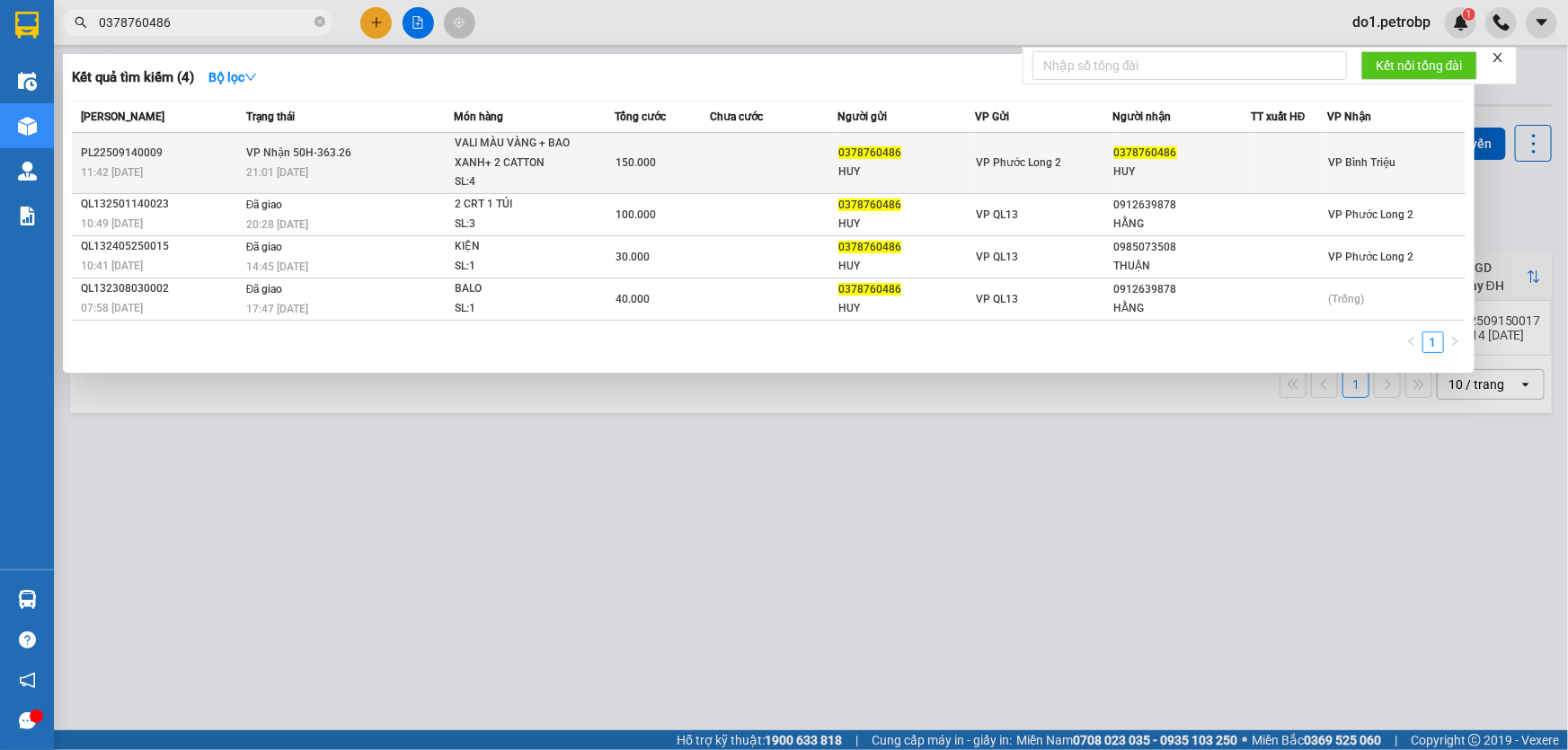
type input "0378760486"
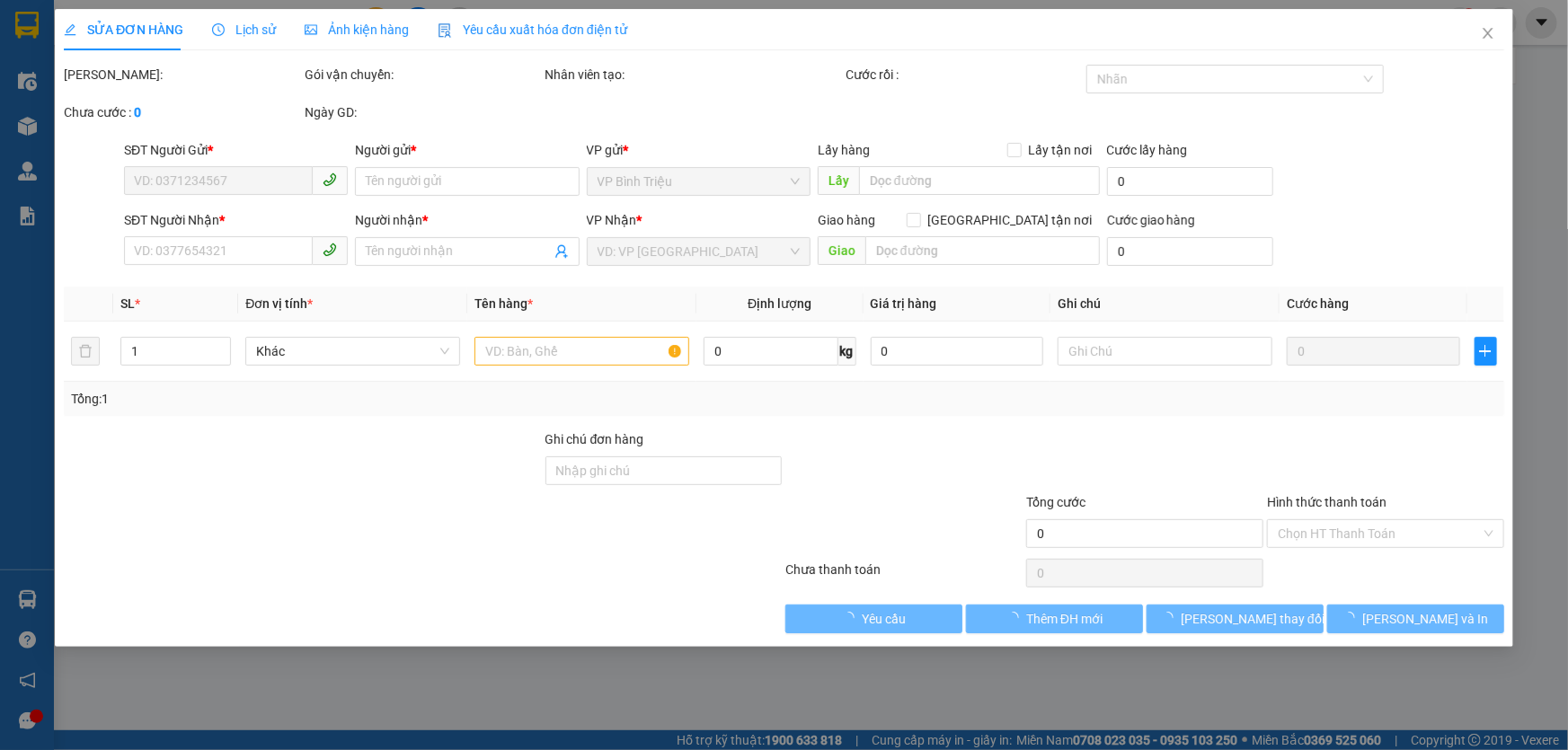
type input "0378760486"
type input "HUY"
type input "0378760486"
type input "HUY"
type input "150.000"
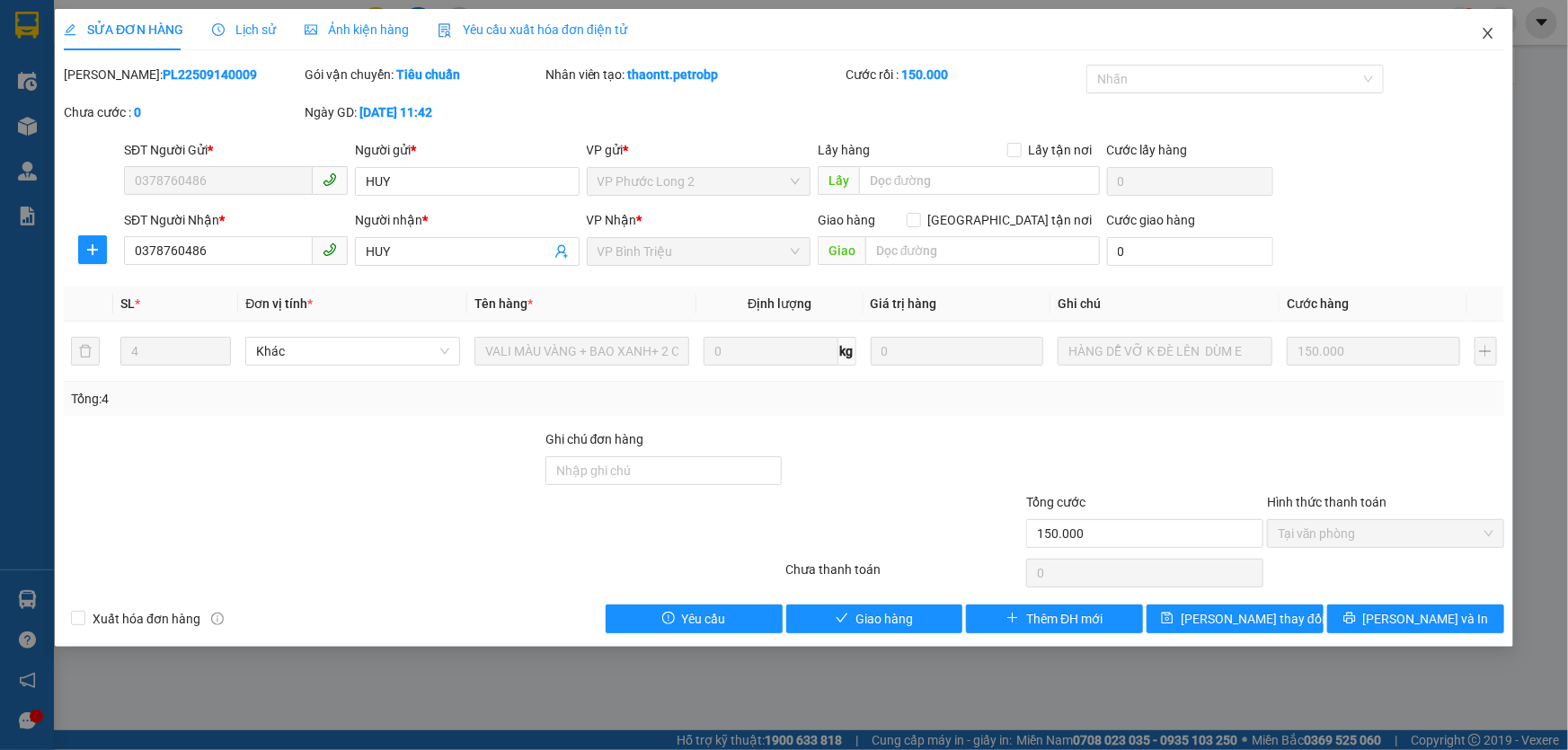
click at [1488, 42] on span "Close" at bounding box center [1487, 33] width 51 height 51
